Goal: Information Seeking & Learning: Compare options

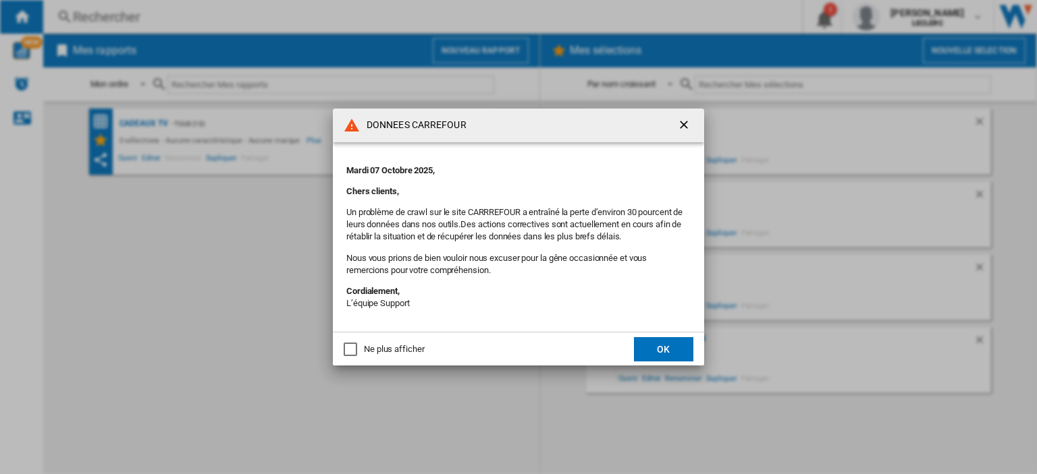
click at [680, 352] on button "OK" at bounding box center [663, 349] width 59 height 24
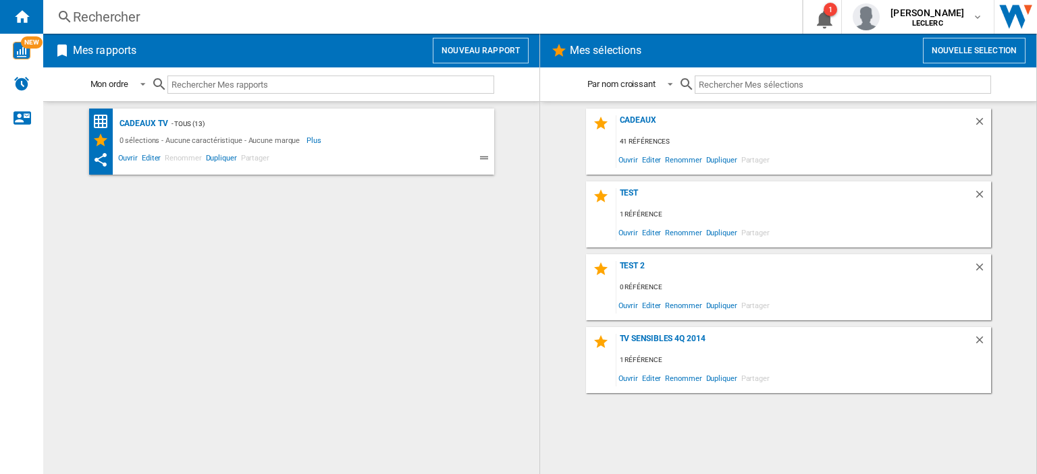
click at [181, 16] on div "Rechercher" at bounding box center [420, 16] width 694 height 19
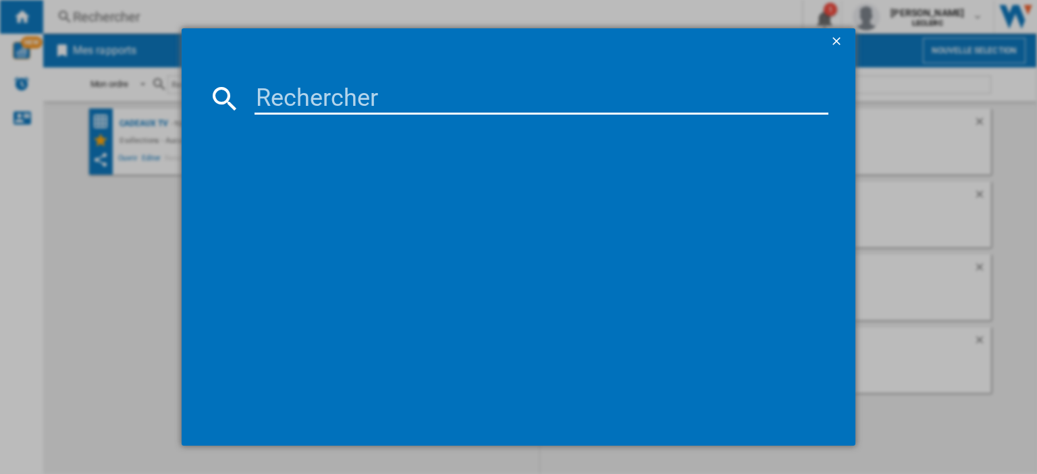
click at [337, 104] on input at bounding box center [541, 98] width 574 height 32
paste input "XGIMI Elfin Flip"
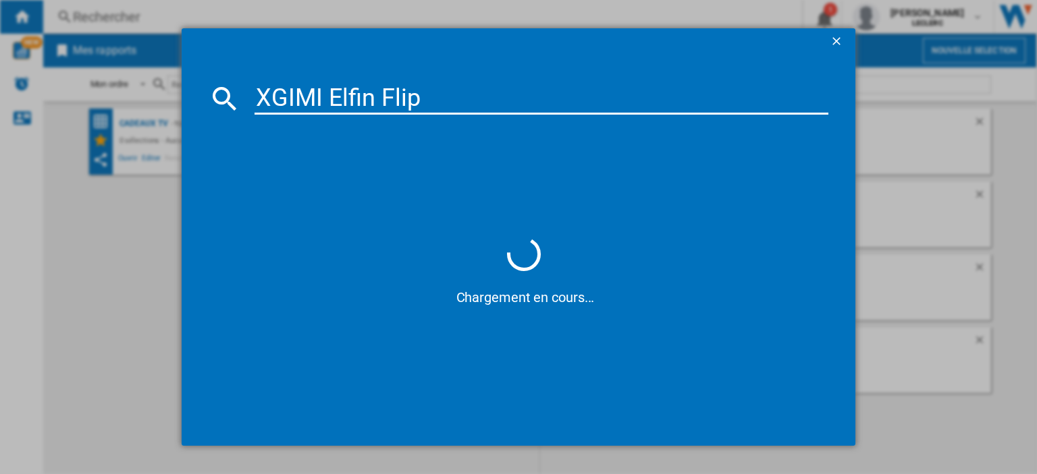
type input "XGIMI Elfin Flip"
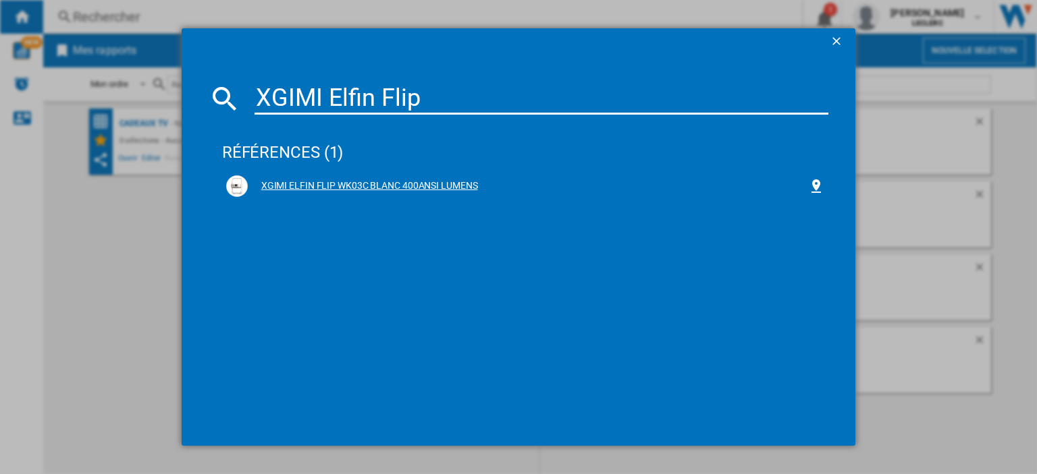
click at [425, 188] on div "XGIMI ELFIN FLIP WK03C BLANC 400ANSI LUMENS" at bounding box center [528, 186] width 560 height 13
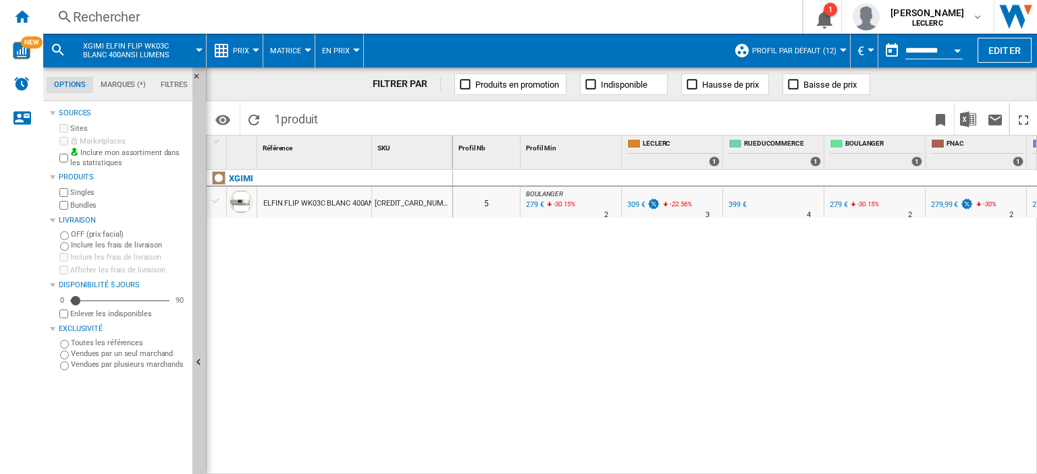
click at [839, 208] on div "279 €" at bounding box center [839, 204] width 18 height 9
click at [143, 18] on div "Rechercher" at bounding box center [420, 16] width 694 height 19
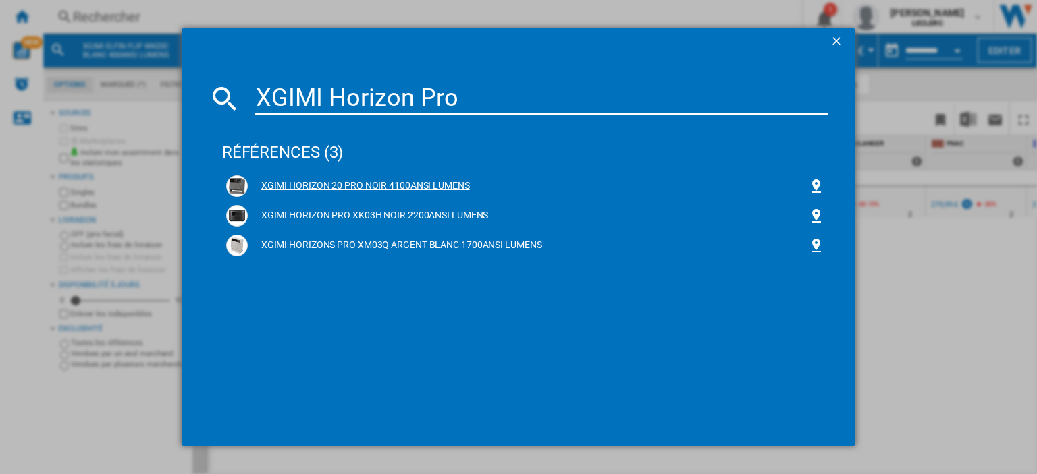
type input "XGIMI Horizon Pro"
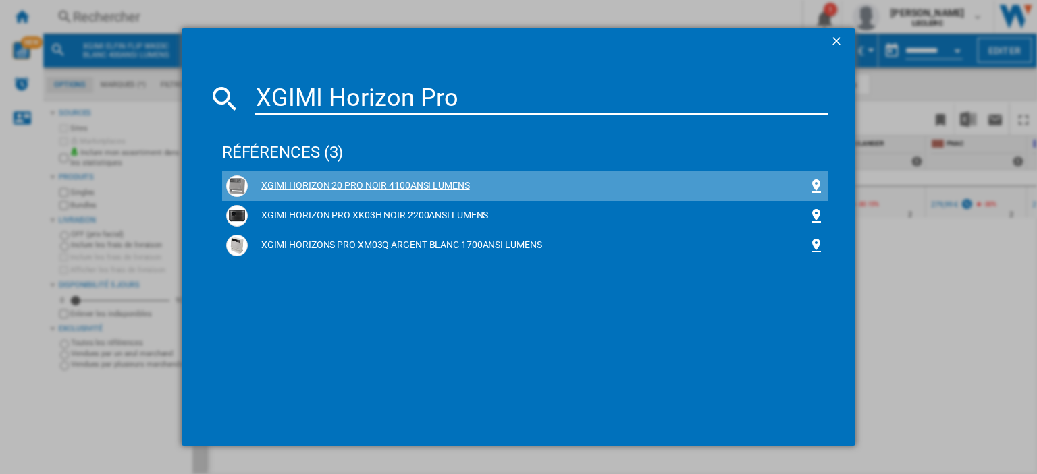
click at [443, 188] on div "XGIMI HORIZON 20 PRO NOIR 4100ANSI LUMENS" at bounding box center [528, 186] width 560 height 13
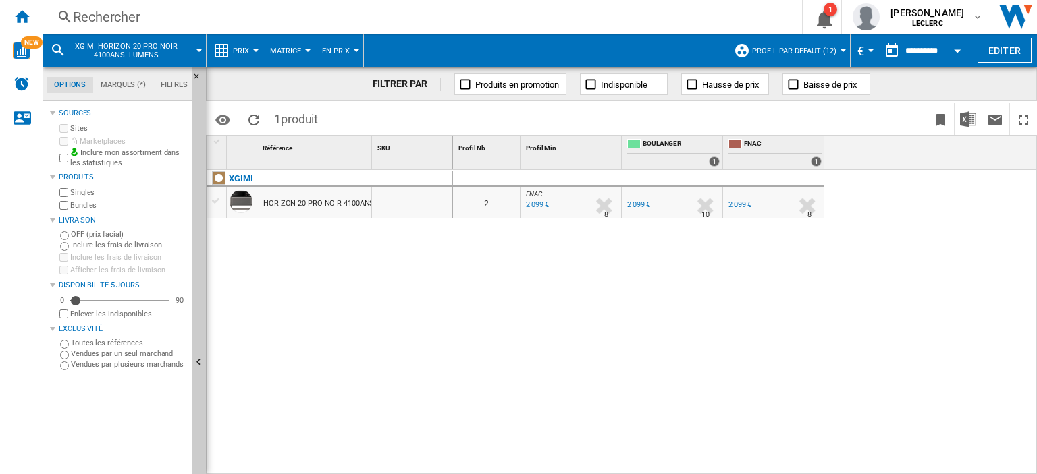
click at [138, 30] on div "Rechercher Rechercher 0 1 [PERSON_NAME] LECLERC LECLERC Mes paramètres Se décon…" at bounding box center [540, 17] width 994 height 34
click at [130, 21] on div "Rechercher" at bounding box center [420, 16] width 694 height 19
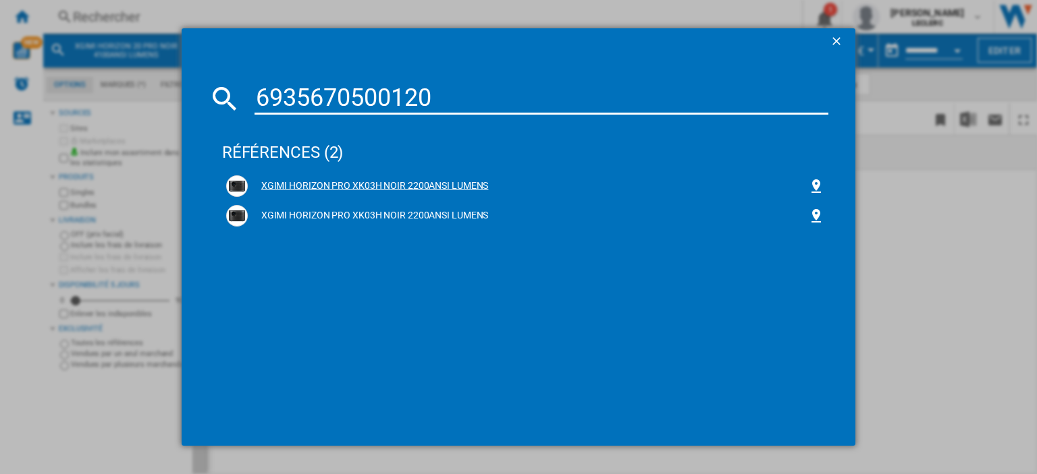
type input "6935670500120"
click at [450, 186] on div "XGIMI HORIZON PRO XK03H NOIR 2200ANSI LUMENS" at bounding box center [528, 186] width 560 height 13
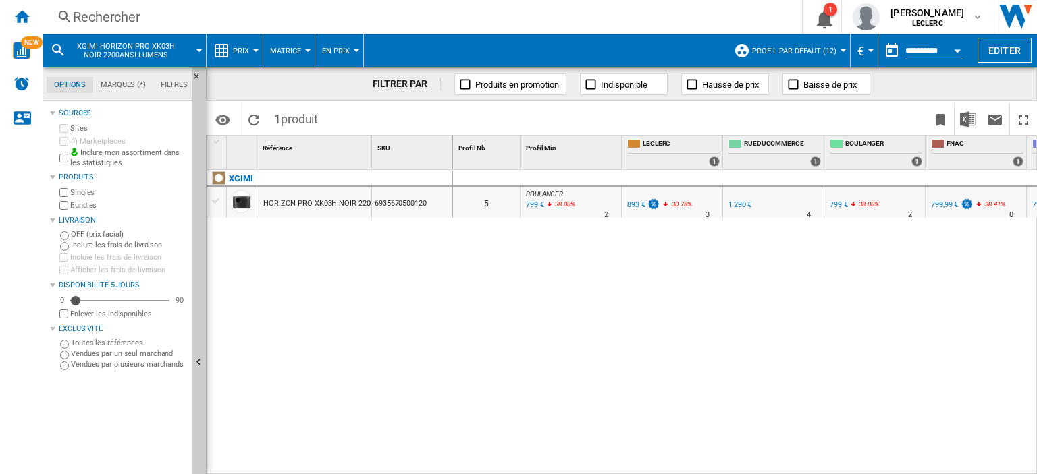
click at [833, 207] on div "799 €" at bounding box center [839, 204] width 18 height 9
click at [119, 18] on div "Rechercher" at bounding box center [420, 16] width 694 height 19
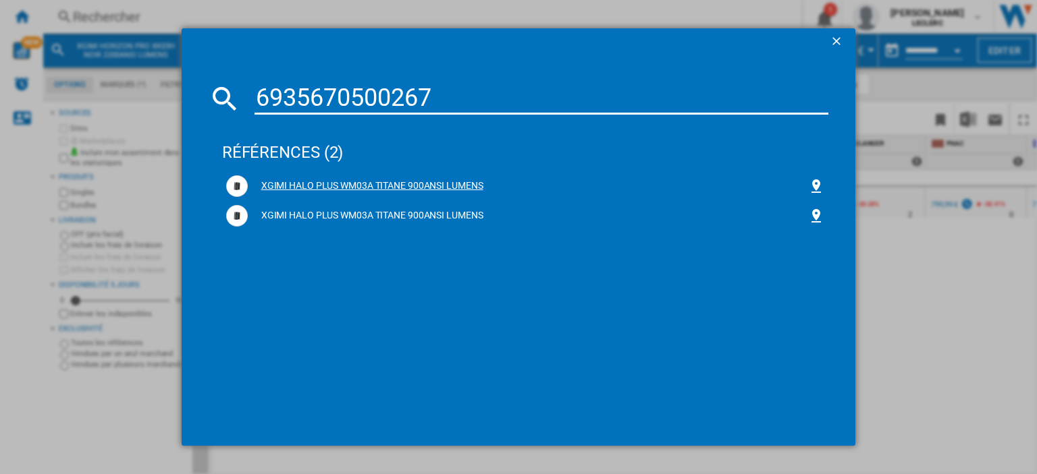
type input "6935670500267"
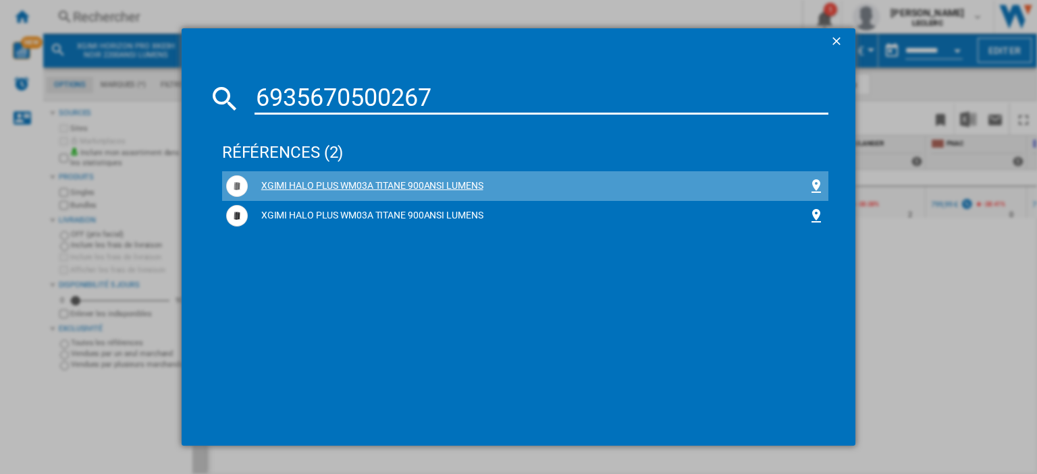
click at [402, 182] on div "XGIMI HALO PLUS WM03A TITANE 900ANSI LUMENS" at bounding box center [528, 186] width 560 height 13
